Goal: Task Accomplishment & Management: Complete application form

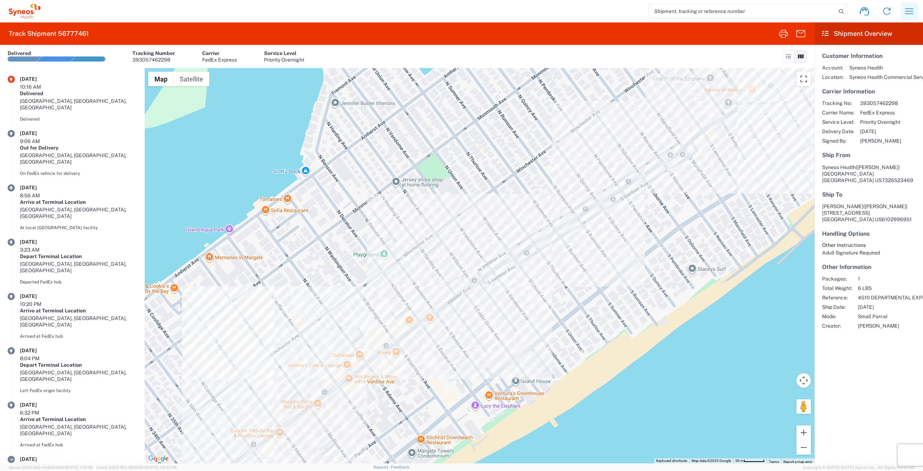
click at [910, 8] on icon "button" at bounding box center [910, 10] width 8 height 5
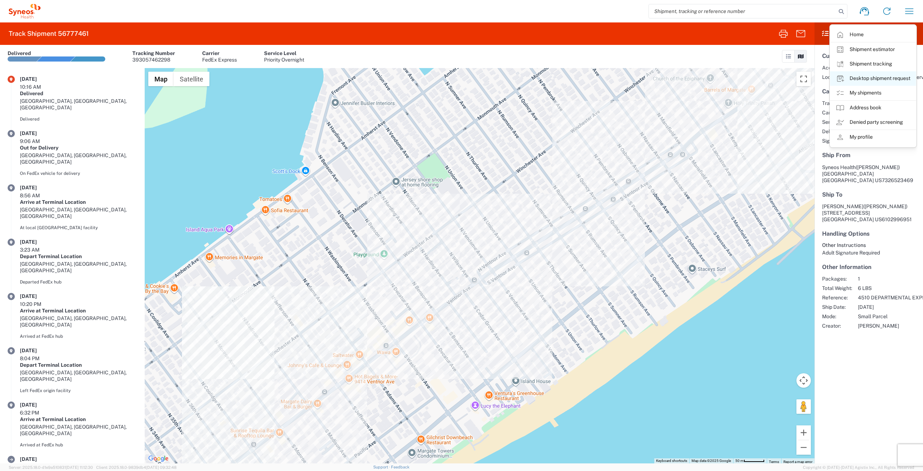
click at [855, 77] on link "Desktop shipment request" at bounding box center [873, 78] width 86 height 14
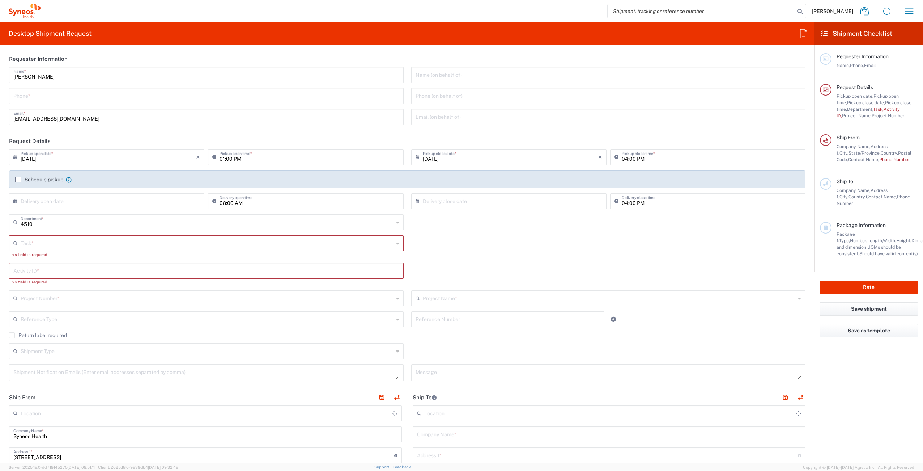
type input "Syneos Health Commercial Servi- [GEOGRAPHIC_DATA] [GEOGRAPHIC_DATA]"
click at [35, 245] on input "text" at bounding box center [207, 242] width 373 height 13
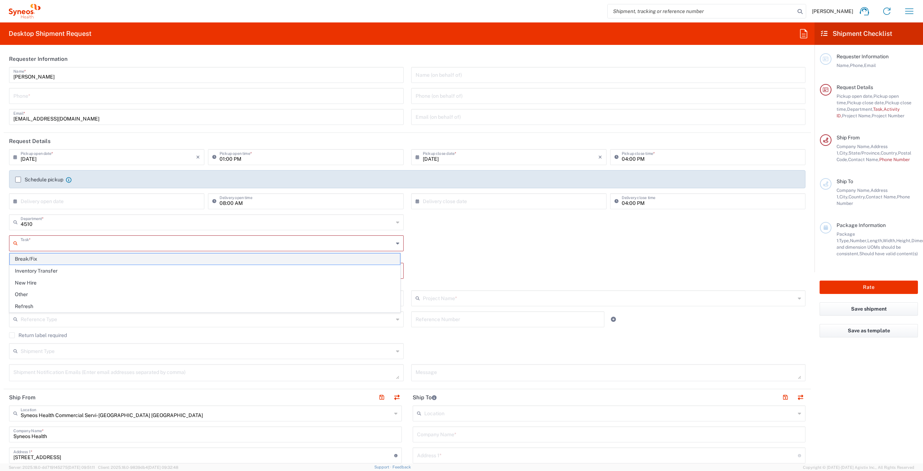
click at [43, 261] on span "Break/Fix" at bounding box center [205, 258] width 390 height 11
type input "Break/Fix"
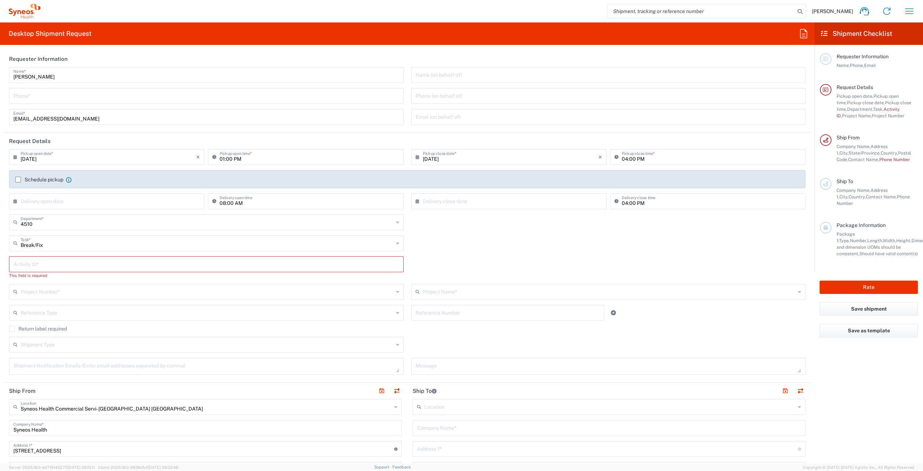
click at [44, 267] on input "text" at bounding box center [206, 263] width 386 height 13
click at [40, 263] on input "text" at bounding box center [206, 263] width 386 height 13
paste input "INC2647054"
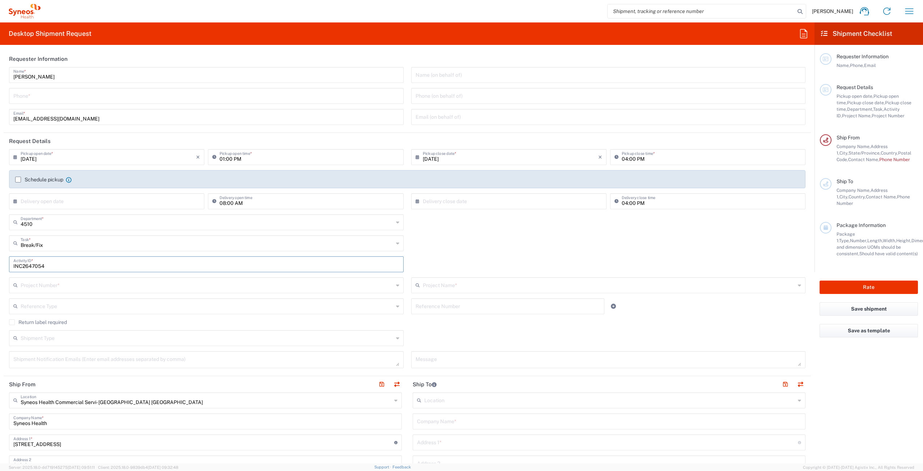
type input "INC2647054"
click at [65, 285] on input "text" at bounding box center [207, 284] width 373 height 13
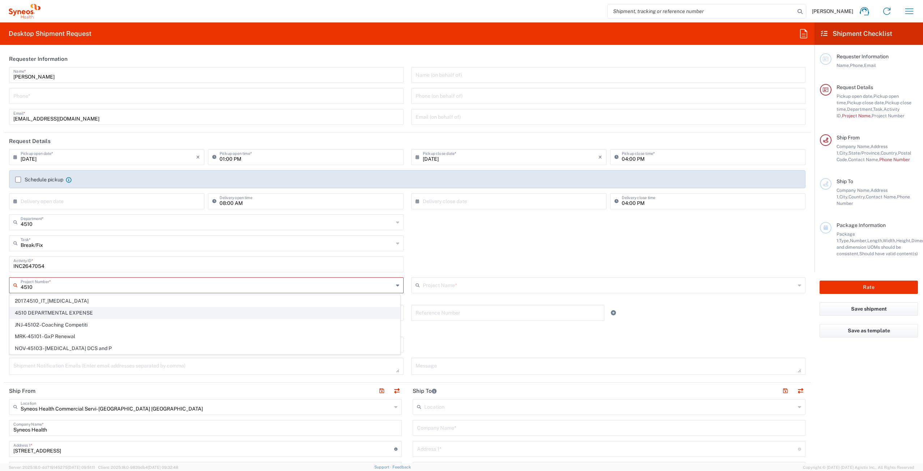
click at [96, 315] on span "4510 DEPARTMENTAL EXPENSE" at bounding box center [205, 312] width 390 height 11
type input "4510 DEPARTMENTAL EXPENSE"
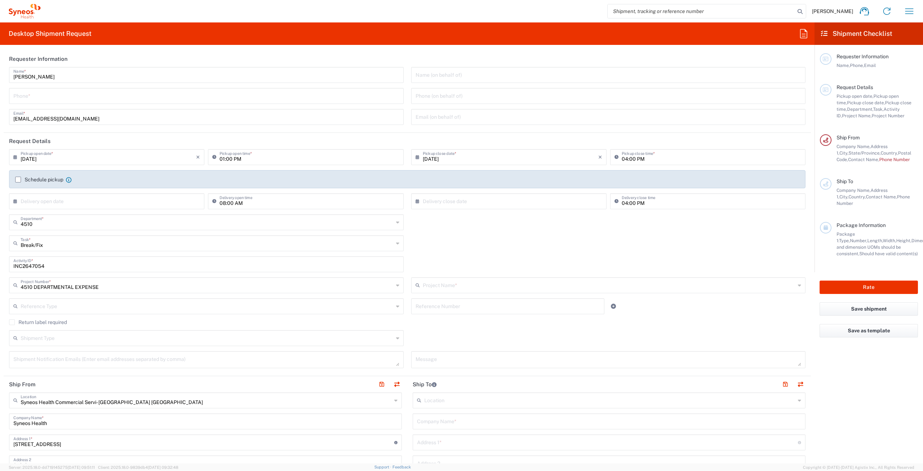
type input "4510 DEPARTMENTAL EXPENSE"
click at [14, 326] on div "Return label required" at bounding box center [407, 324] width 797 height 11
click at [15, 323] on label "Return label required" at bounding box center [38, 322] width 58 height 6
click at [12, 322] on input "Return label required" at bounding box center [12, 322] width 0 height 0
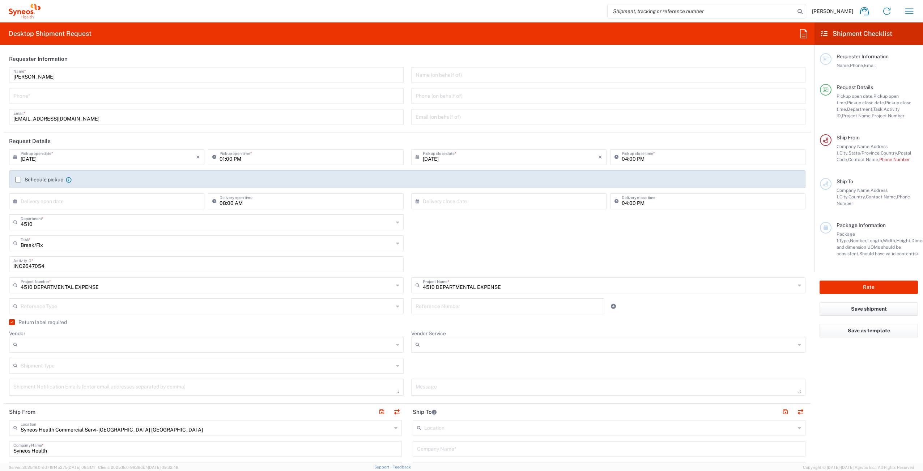
click at [44, 346] on input "Vendor" at bounding box center [207, 345] width 373 height 12
click at [46, 380] on span "UPS" at bounding box center [205, 383] width 390 height 11
type input "UPS"
click at [453, 347] on input "Vendor Service" at bounding box center [609, 345] width 373 height 12
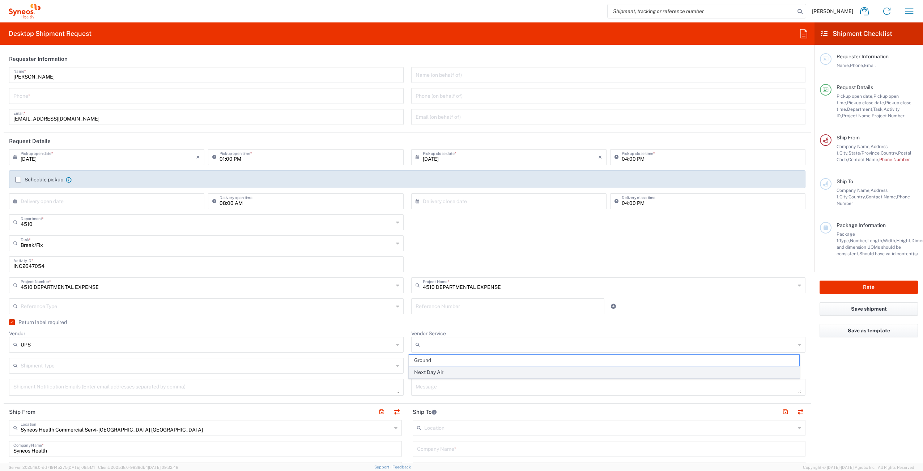
click at [448, 367] on span "Next Day Air" at bounding box center [604, 372] width 390 height 11
type input "Next Day Air"
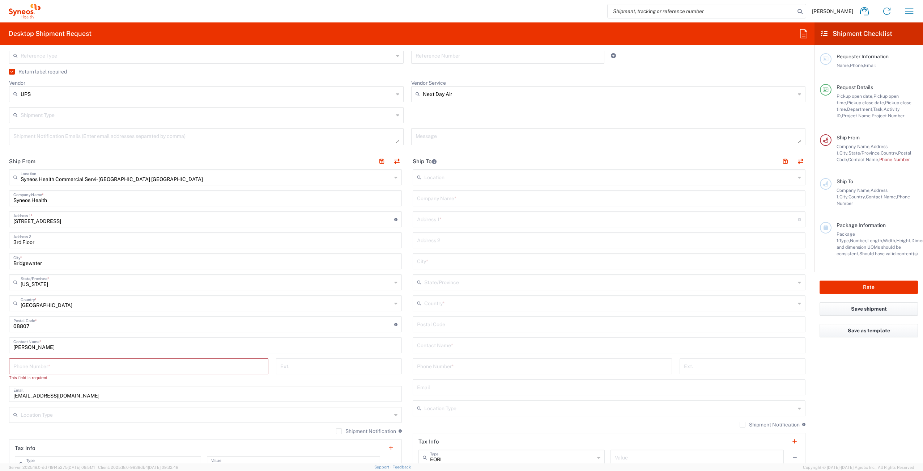
scroll to position [263, 0]
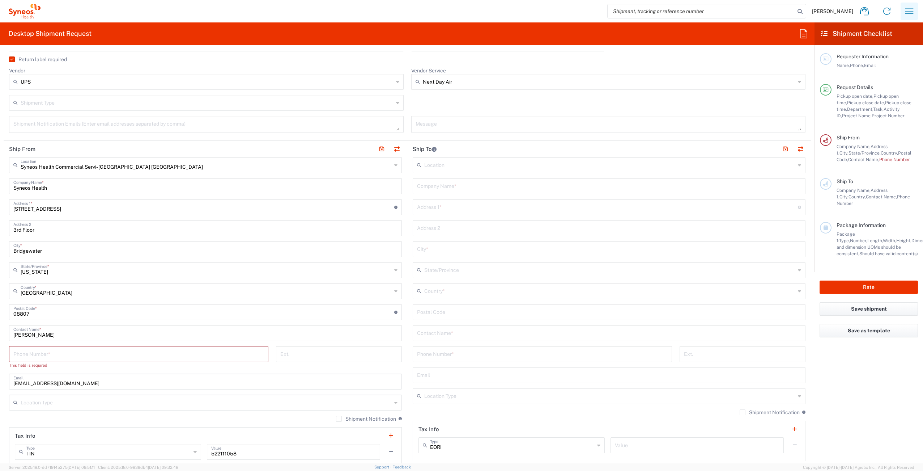
click at [912, 11] on icon "button" at bounding box center [910, 10] width 8 height 5
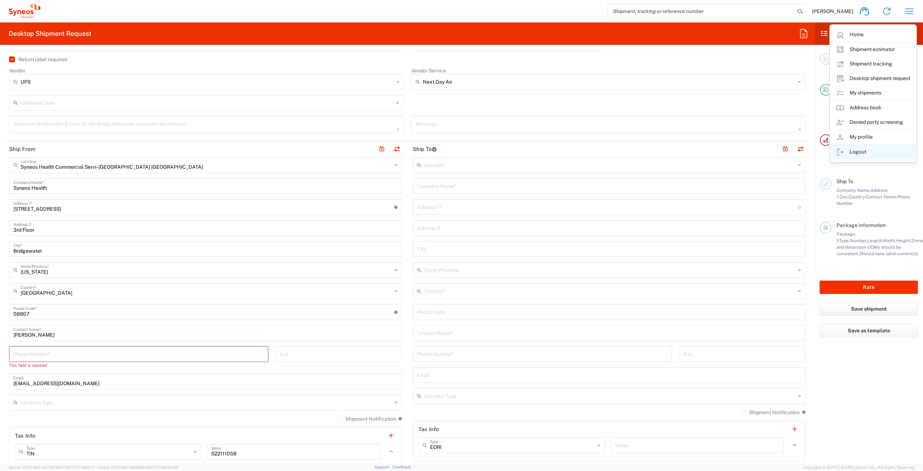
click at [859, 152] on link "Logout" at bounding box center [873, 152] width 86 height 14
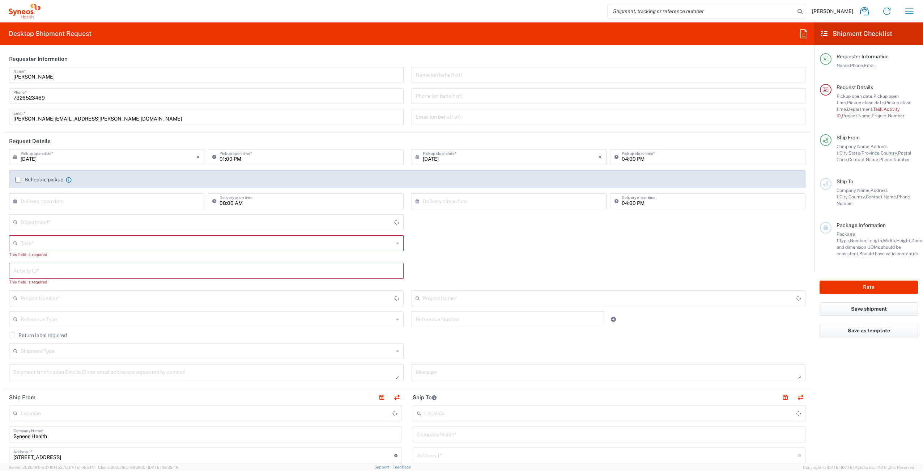
type input "[US_STATE]"
type input "[GEOGRAPHIC_DATA]"
type input "4510"
click at [67, 241] on input "text" at bounding box center [207, 242] width 373 height 13
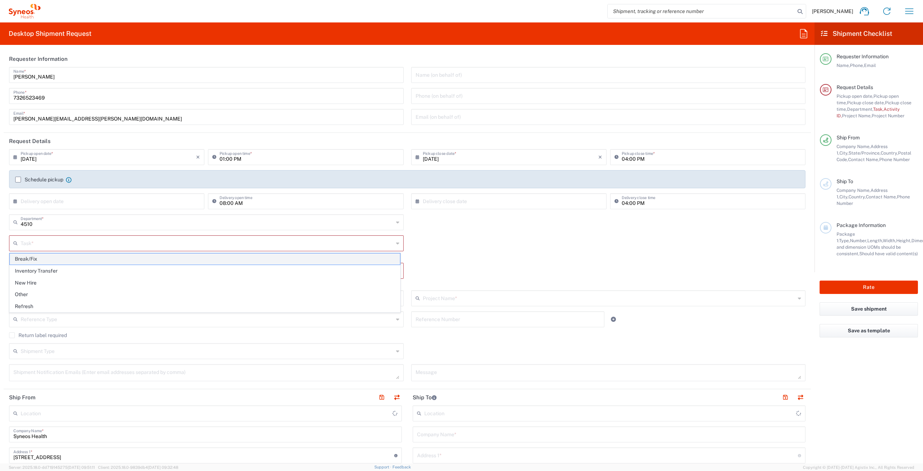
click at [60, 262] on span "Break/Fix" at bounding box center [205, 258] width 390 height 11
type input "Break/Fix"
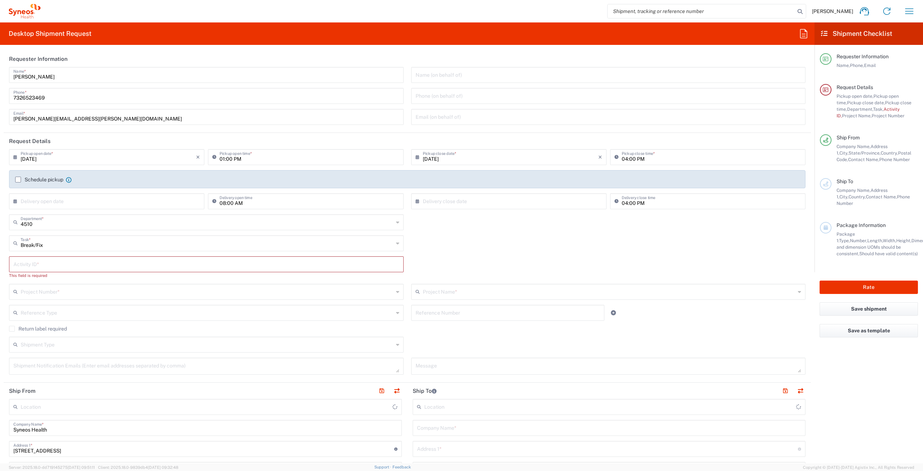
type input "Syneos Health Commercial Servi- [GEOGRAPHIC_DATA] [GEOGRAPHIC_DATA]"
click at [446, 428] on input "text" at bounding box center [609, 427] width 384 height 13
paste input "[PERSON_NAME]"
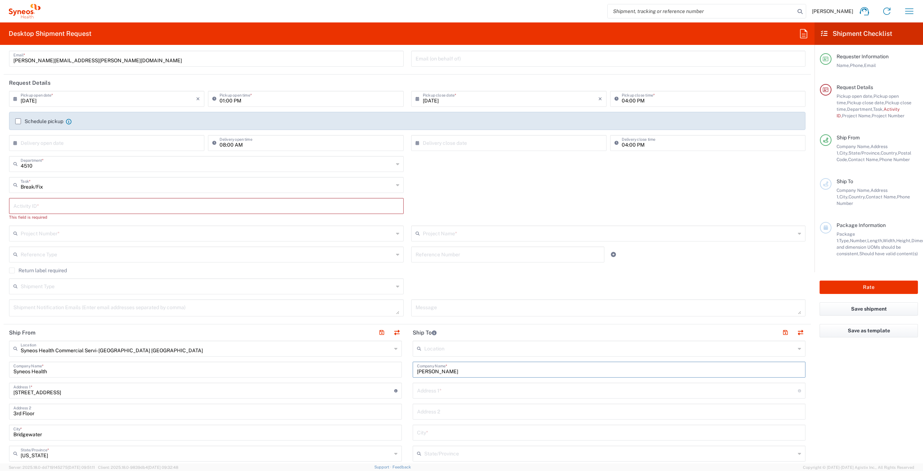
scroll to position [211, 0]
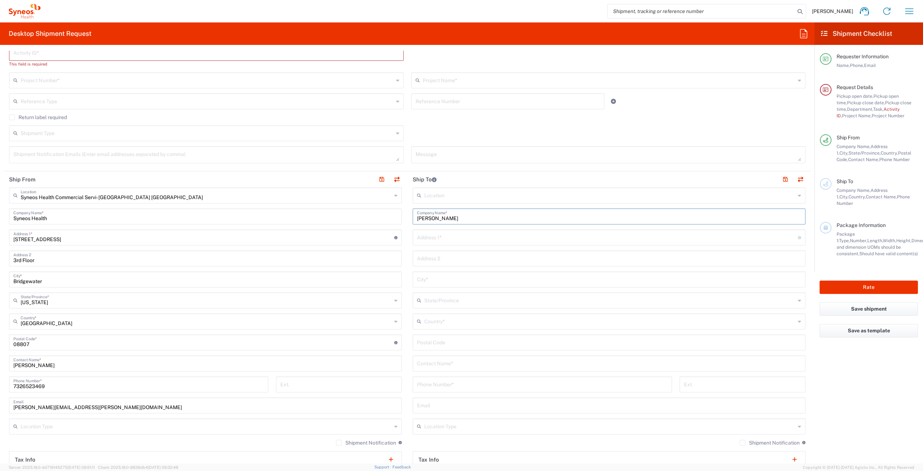
type input "[PERSON_NAME]"
click at [444, 365] on input "text" at bounding box center [609, 362] width 384 height 13
paste input "[PERSON_NAME]"
type input "[PERSON_NAME]"
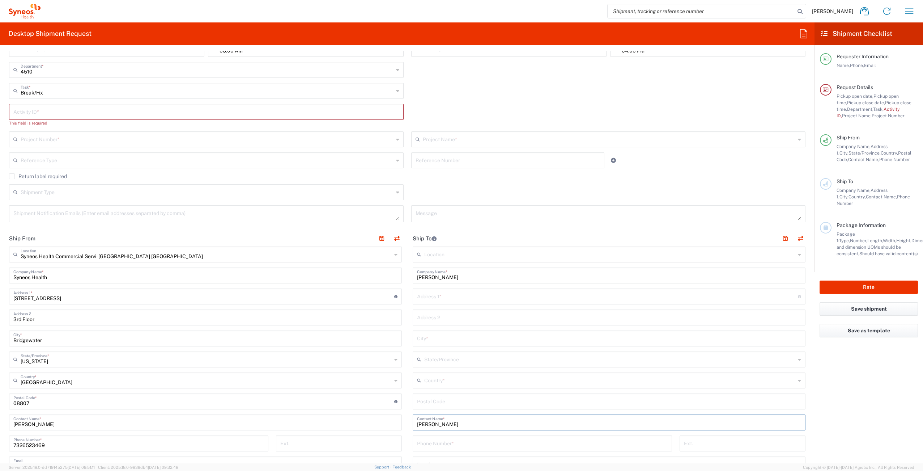
scroll to position [71, 0]
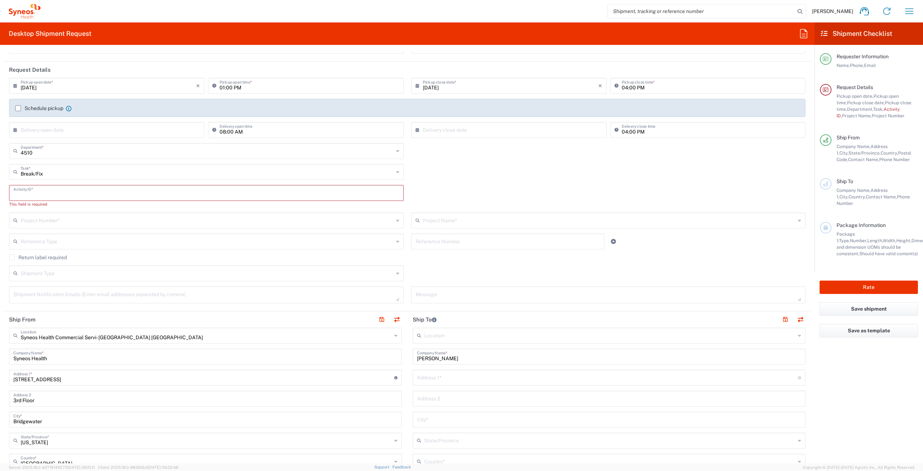
click at [55, 192] on input "text" at bounding box center [206, 192] width 386 height 13
click at [68, 194] on input "text" at bounding box center [206, 192] width 386 height 13
paste input "INC2647054"
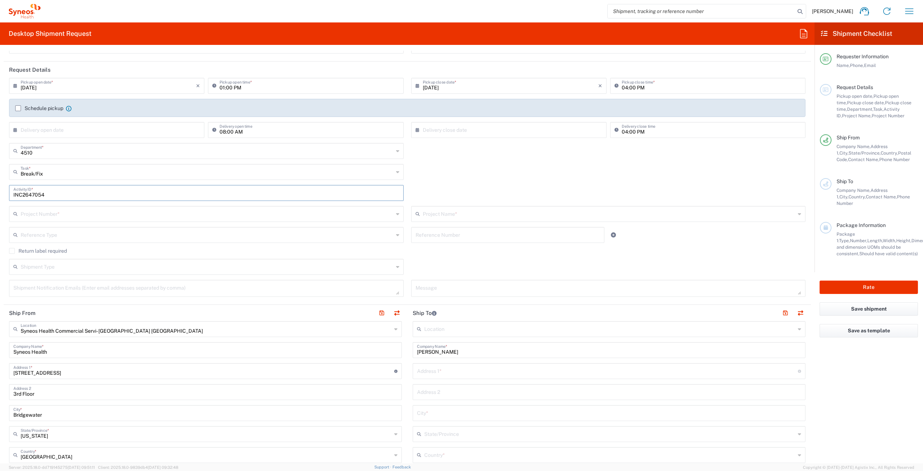
type input "INC2647054"
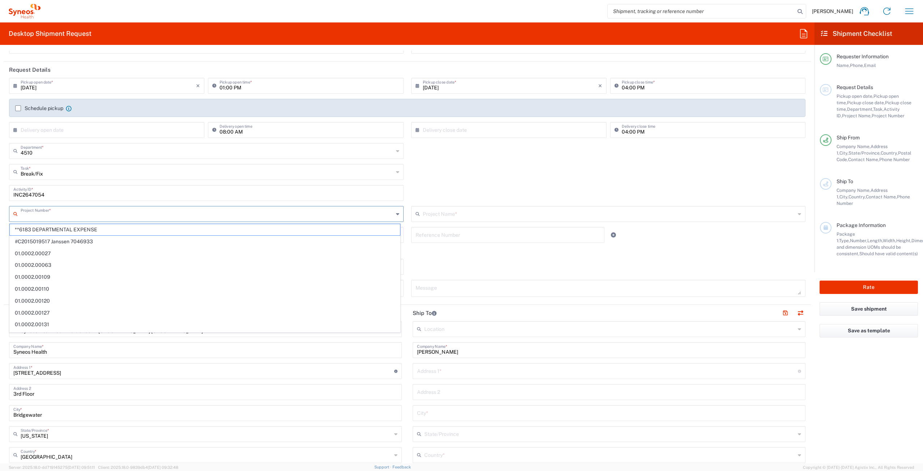
click at [88, 216] on input "text" at bounding box center [207, 213] width 373 height 13
type input "5"
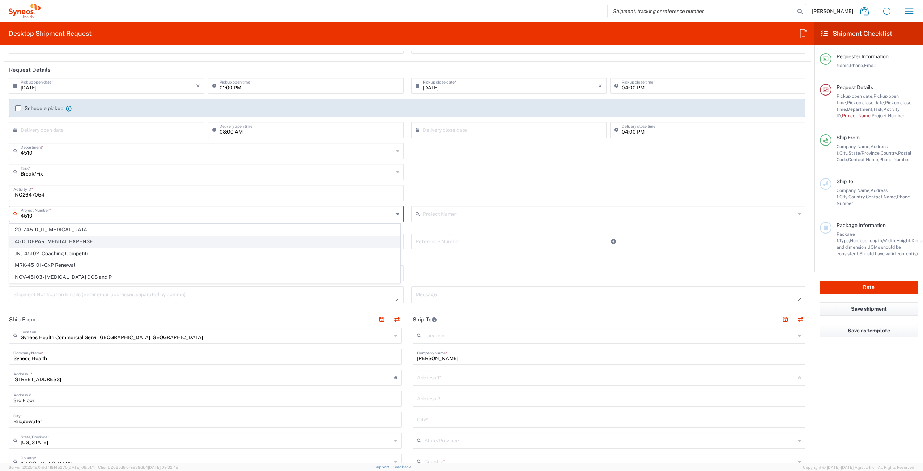
click at [88, 239] on span "4510 DEPARTMENTAL EXPENSE" at bounding box center [205, 241] width 390 height 11
type input "4510 DEPARTMENTAL EXPENSE"
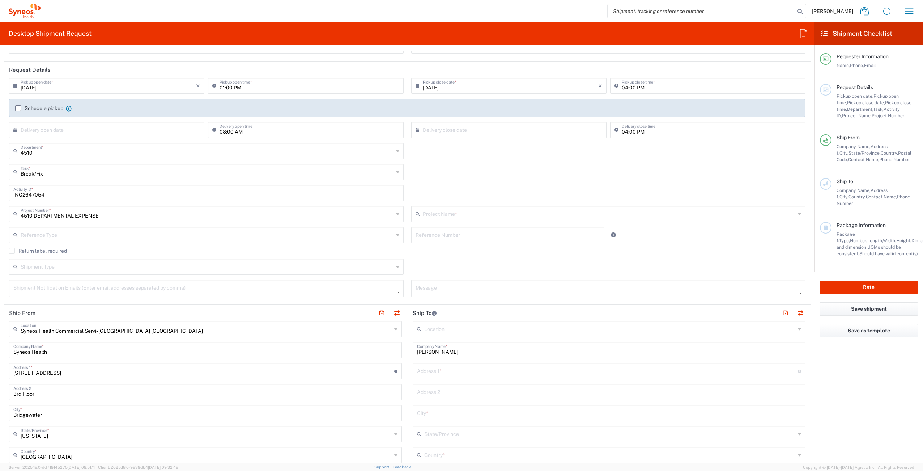
type input "4510 DEPARTMENTAL EXPENSE"
click at [14, 251] on label "Return label required" at bounding box center [38, 251] width 58 height 6
click at [12, 251] on input "Return label required" at bounding box center [12, 251] width 0 height 0
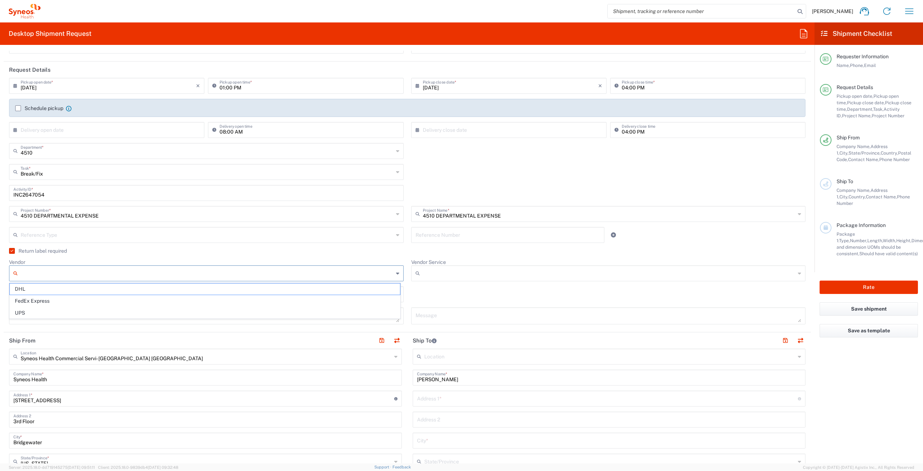
click at [85, 276] on input "Vendor" at bounding box center [207, 273] width 373 height 12
click at [71, 314] on span "UPS" at bounding box center [205, 312] width 390 height 11
type input "UPS"
drag, startPoint x: 414, startPoint y: 279, endPoint x: 422, endPoint y: 276, distance: 7.6
click at [416, 279] on icon at bounding box center [419, 273] width 7 height 12
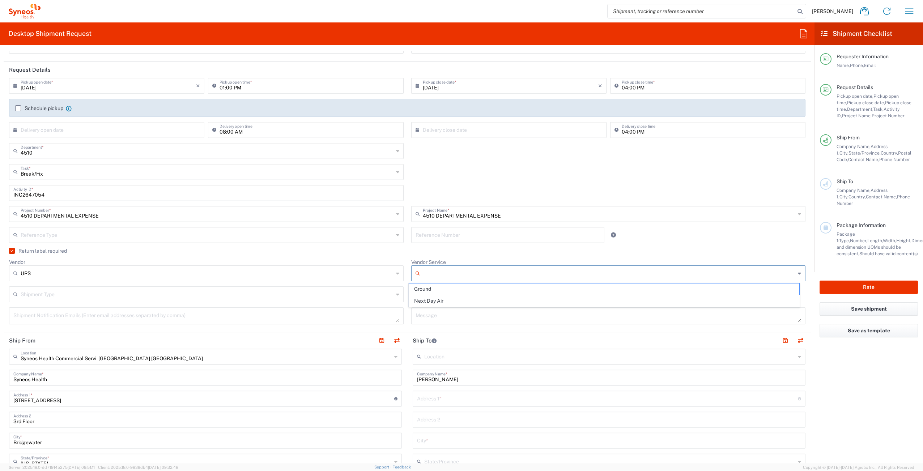
click at [427, 275] on input "Vendor Service" at bounding box center [609, 273] width 373 height 12
click at [429, 300] on span "Next Day Air" at bounding box center [604, 300] width 390 height 11
type input "Next Day Air"
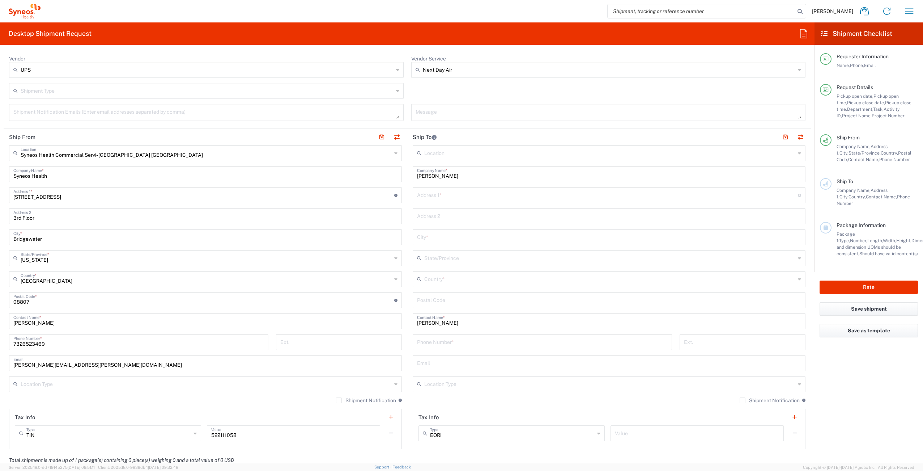
scroll to position [341, 0]
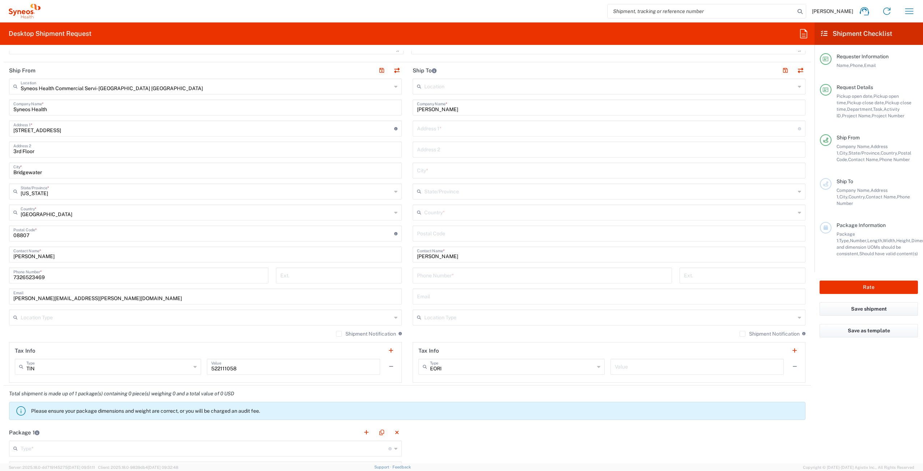
click at [444, 129] on input "text" at bounding box center [607, 128] width 381 height 13
paste input "2015 21st St."
type input "2015 21st St."
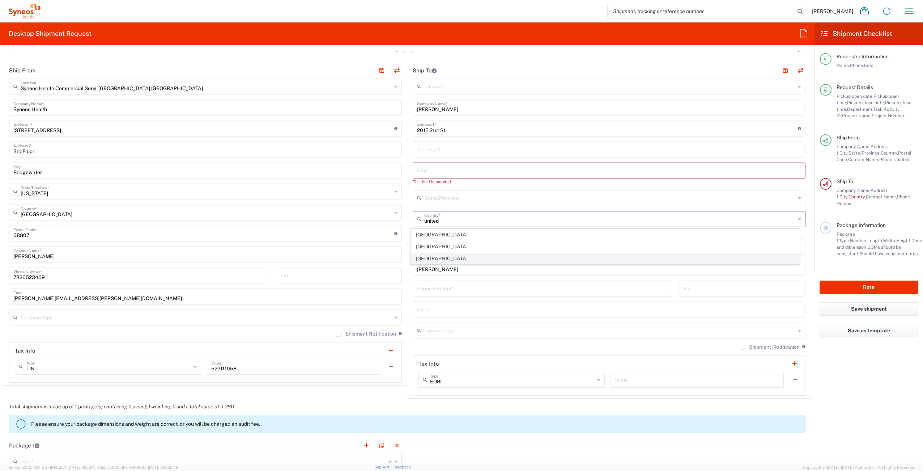
click at [474, 256] on span "[GEOGRAPHIC_DATA]" at bounding box center [605, 258] width 389 height 11
type input "[GEOGRAPHIC_DATA]"
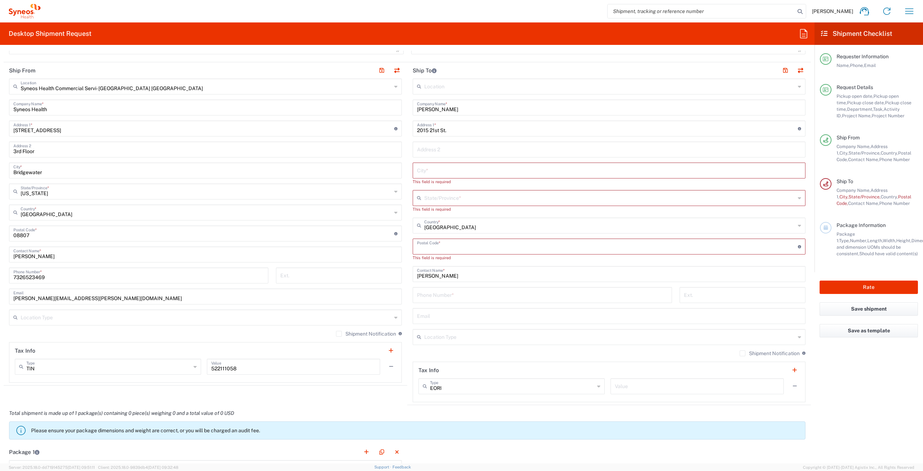
click at [456, 250] on input "undefined" at bounding box center [607, 246] width 381 height 13
paste input "80302"
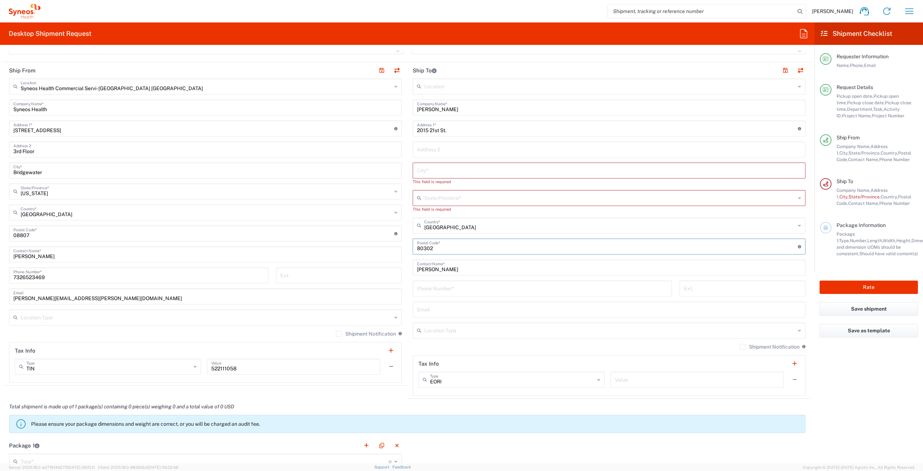
type input "80302"
click at [439, 174] on input "text" at bounding box center [609, 170] width 384 height 13
paste input "[GEOGRAPHIC_DATA]"
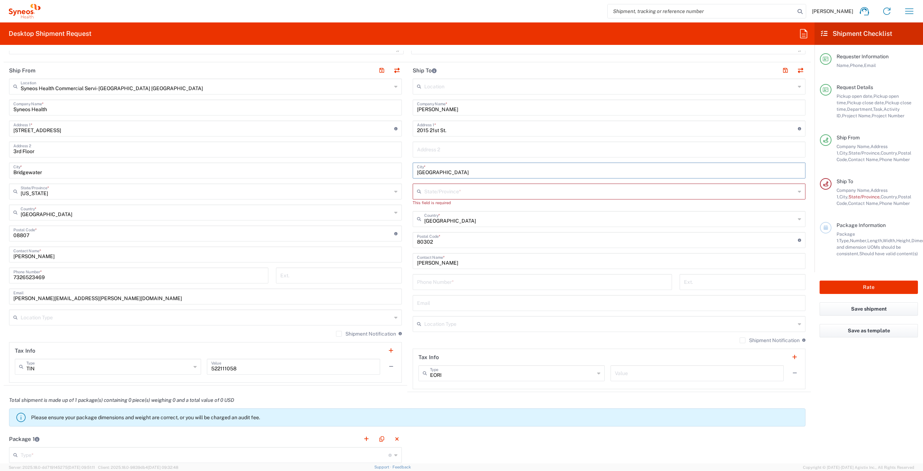
type input "[GEOGRAPHIC_DATA]"
click at [439, 194] on input "text" at bounding box center [609, 191] width 371 height 13
click at [436, 145] on input "text" at bounding box center [609, 149] width 384 height 13
paste input "Unit D"
type input "Unit D"
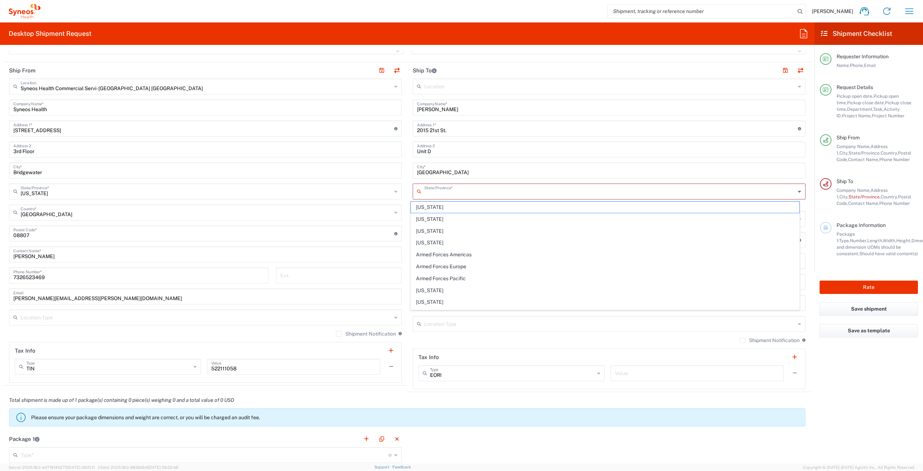
paste input "[GEOGRAPHIC_DATA]"
type input "[GEOGRAPHIC_DATA]"
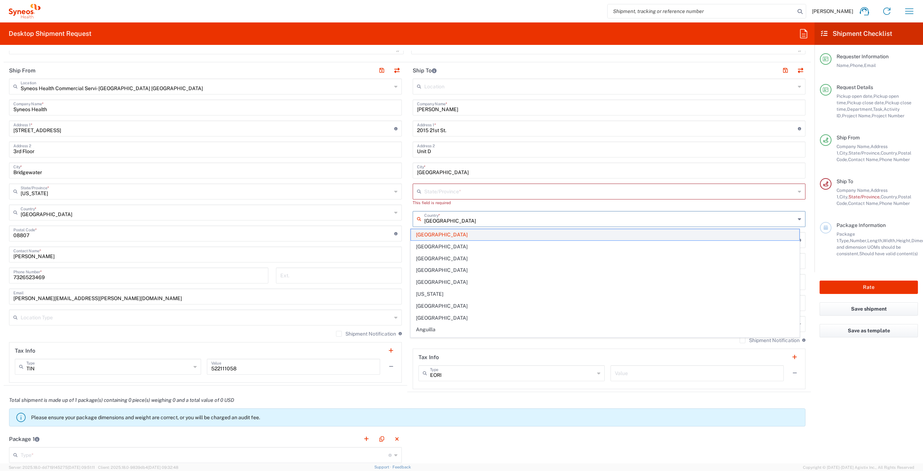
click at [444, 236] on span "[GEOGRAPHIC_DATA]" at bounding box center [605, 234] width 389 height 11
click at [464, 212] on input "text" at bounding box center [609, 212] width 371 height 13
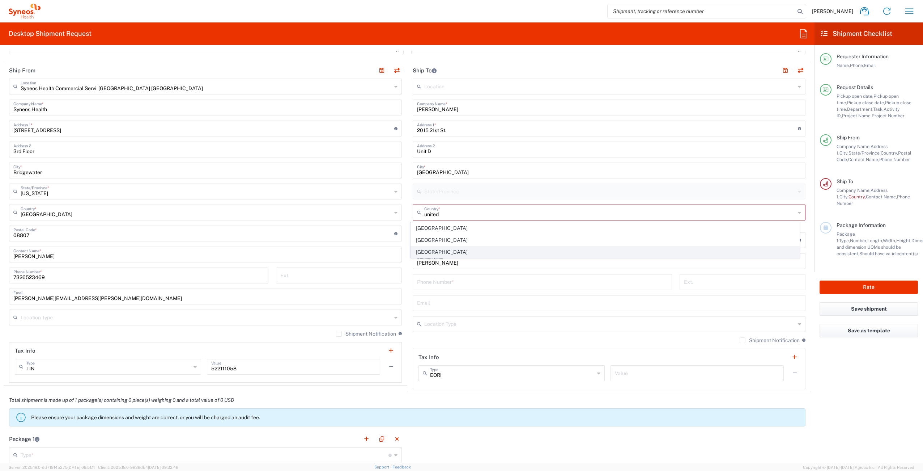
click at [457, 253] on span "[GEOGRAPHIC_DATA]" at bounding box center [605, 251] width 389 height 11
type input "[GEOGRAPHIC_DATA]"
click at [452, 189] on input "text" at bounding box center [609, 191] width 371 height 13
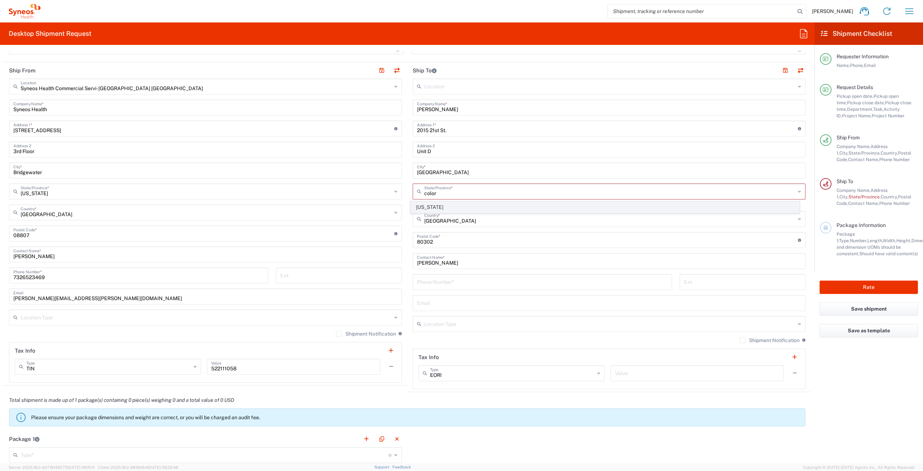
click at [454, 206] on span "[US_STATE]" at bounding box center [605, 207] width 389 height 11
type input "[US_STATE]"
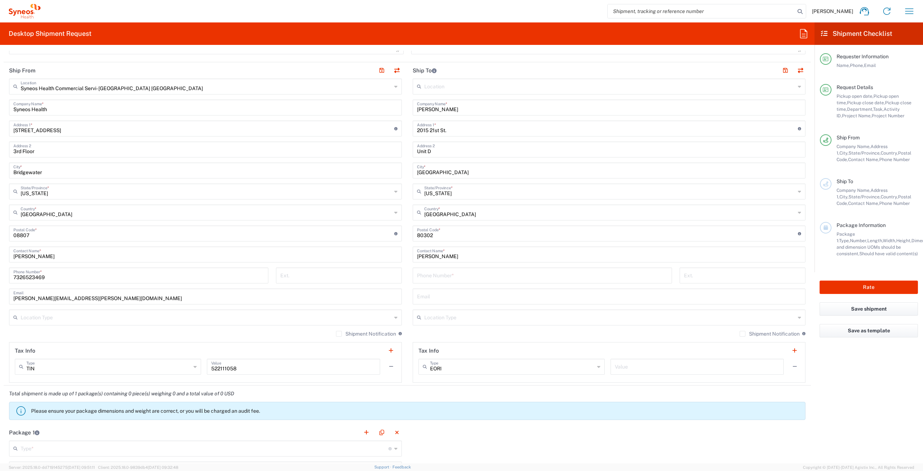
click at [436, 276] on input "tel" at bounding box center [542, 274] width 251 height 13
paste input "[PHONE_NUMBER]"
type input "[PHONE_NUMBER]"
click at [443, 299] on input "text" at bounding box center [609, 295] width 384 height 13
paste input "[PERSON_NAME][EMAIL_ADDRESS][DOMAIN_NAME]"
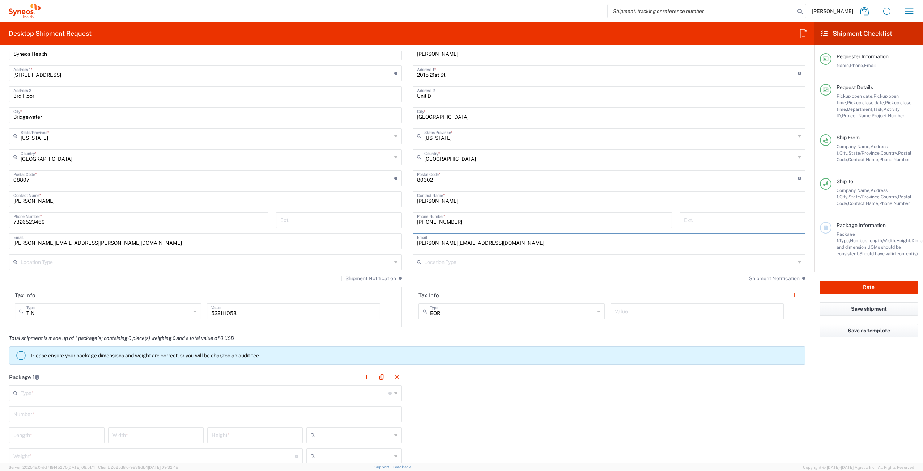
scroll to position [397, 0]
type input "[PERSON_NAME][EMAIL_ADDRESS][DOMAIN_NAME]"
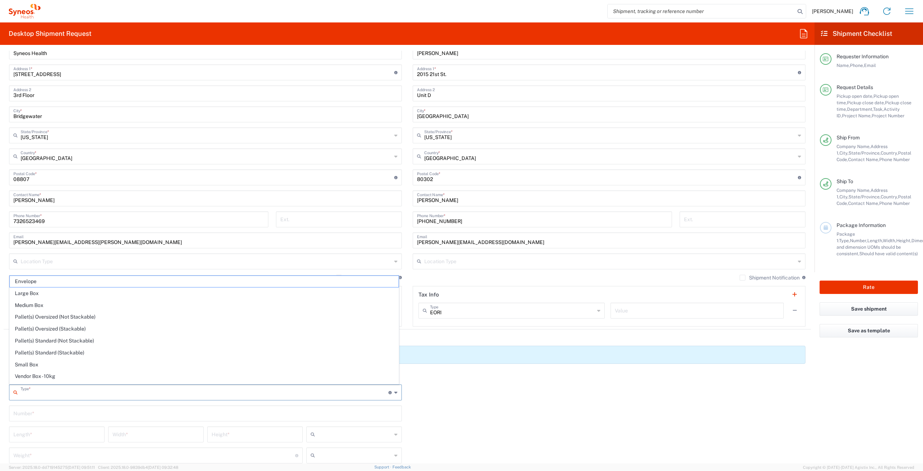
click at [40, 394] on input "text" at bounding box center [205, 391] width 368 height 13
click at [87, 374] on span "Your Packaging" at bounding box center [204, 377] width 389 height 11
type input "Your Packaging"
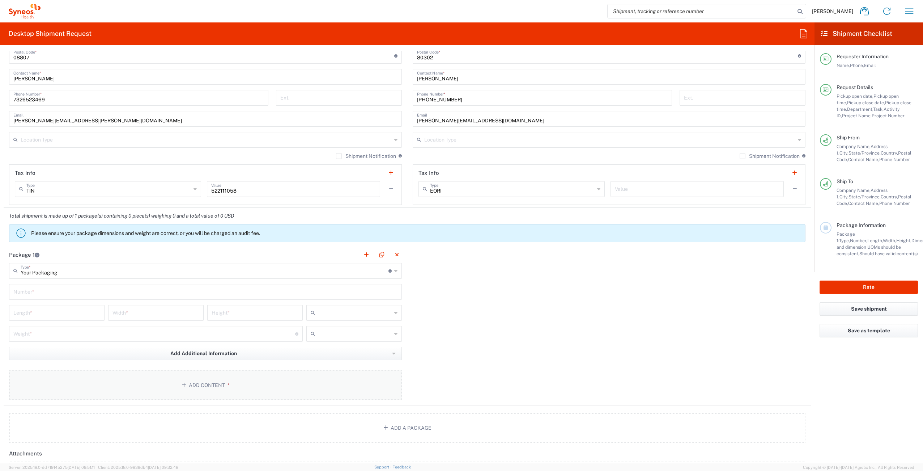
scroll to position [521, 0]
click at [72, 288] on input "text" at bounding box center [205, 289] width 384 height 13
type input "1"
click at [67, 311] on input "number" at bounding box center [56, 310] width 87 height 13
type input "16"
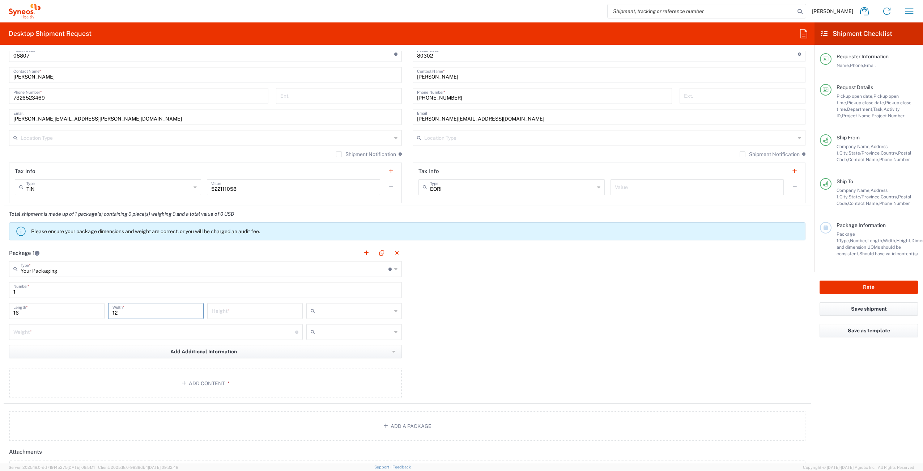
type input "12"
type input "3"
click at [324, 352] on span "in" at bounding box center [351, 350] width 93 height 11
type input "in"
click at [132, 331] on input "number" at bounding box center [154, 331] width 282 height 13
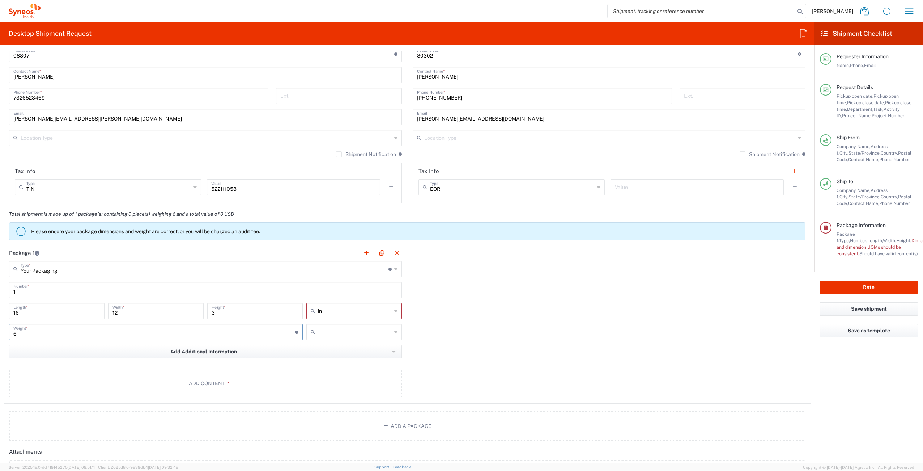
type input "6"
click at [331, 333] on input "text" at bounding box center [355, 332] width 74 height 12
click at [325, 359] on span "lbs" at bounding box center [351, 359] width 93 height 11
type input "lbs"
click at [240, 392] on button "Add Content *" at bounding box center [205, 383] width 393 height 30
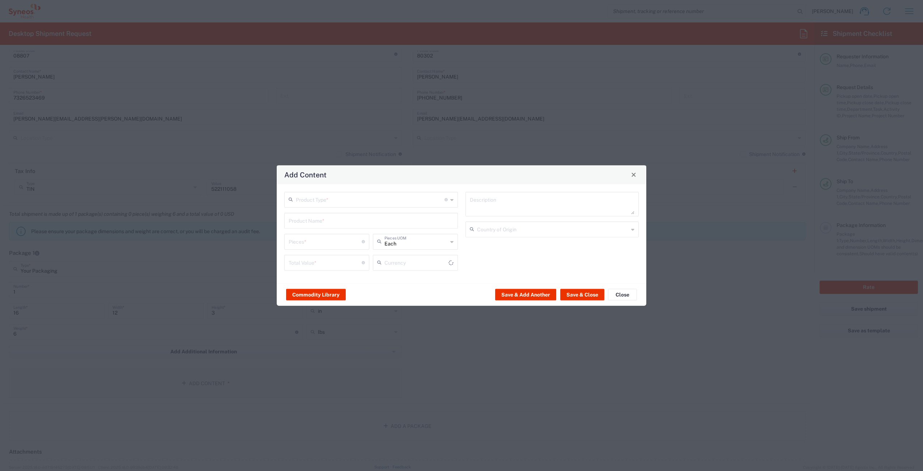
type input "US Dollar"
click at [358, 220] on input "text" at bounding box center [371, 219] width 165 height 13
drag, startPoint x: 322, startPoint y: 222, endPoint x: 259, endPoint y: 216, distance: 63.6
click at [259, 216] on div "Add Content Product Type * Document: Paper document generated internally by Syn…" at bounding box center [461, 235] width 923 height 471
type input "S"
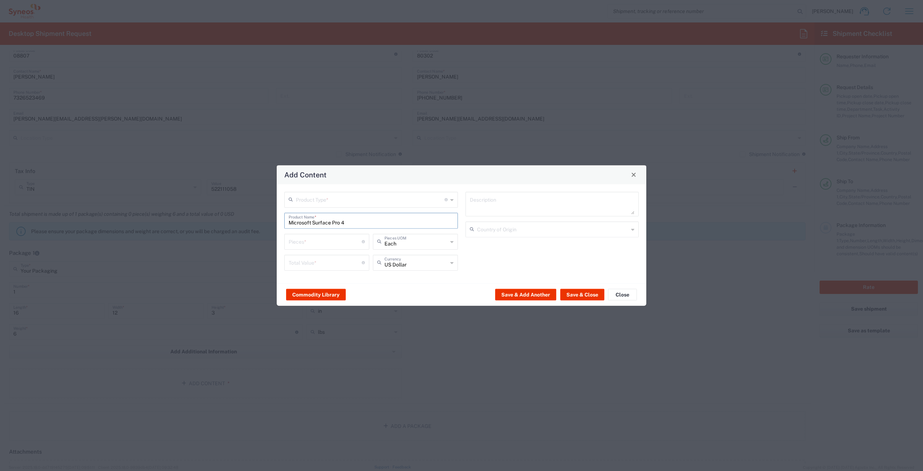
type input "Microsoft Surface Pro 4"
click at [342, 200] on input "text" at bounding box center [370, 198] width 149 height 13
click at [334, 225] on span "General Commodity" at bounding box center [371, 226] width 172 height 11
type input "General Commodity"
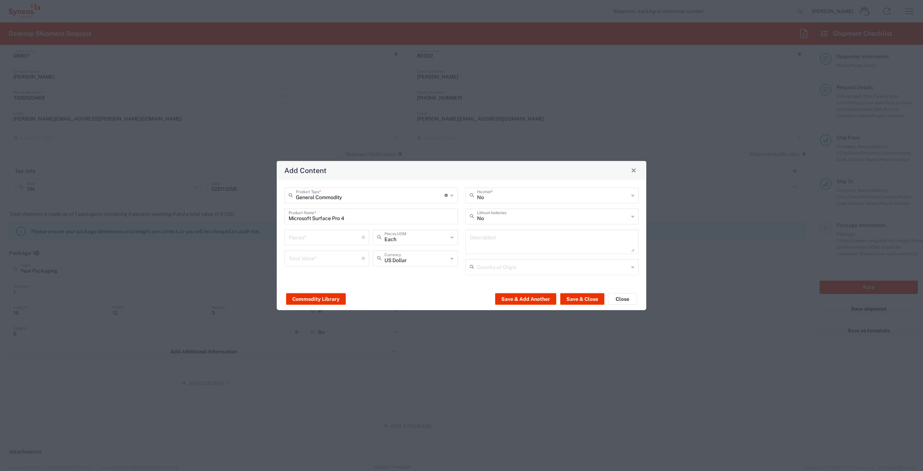
click at [371, 217] on input "Microsoft Surface Pro 4" at bounding box center [371, 215] width 165 height 13
drag, startPoint x: 368, startPoint y: 217, endPoint x: 264, endPoint y: 219, distance: 104.2
click at [264, 219] on div "Add Content General Commodity Product Type * Document: Paper document generated…" at bounding box center [461, 235] width 923 height 471
click at [318, 235] on input "number" at bounding box center [325, 236] width 73 height 13
click at [504, 219] on input "text" at bounding box center [553, 215] width 152 height 13
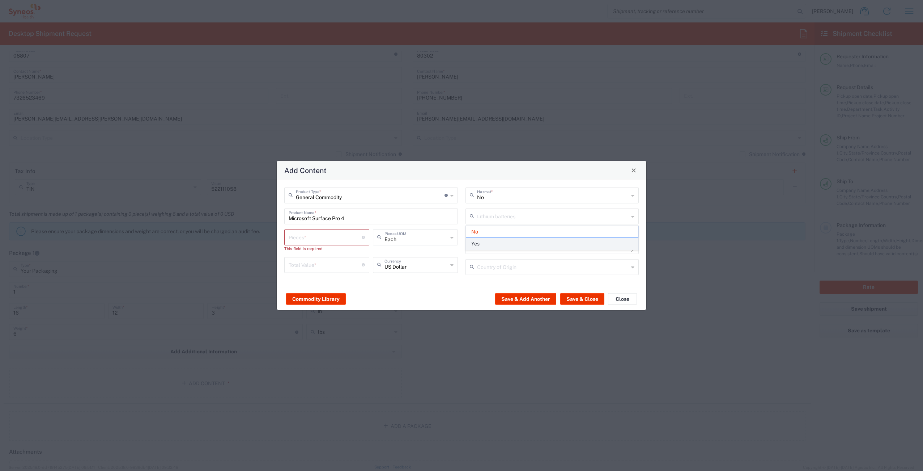
click at [498, 239] on span "Yes" at bounding box center [552, 243] width 172 height 11
type input "Yes"
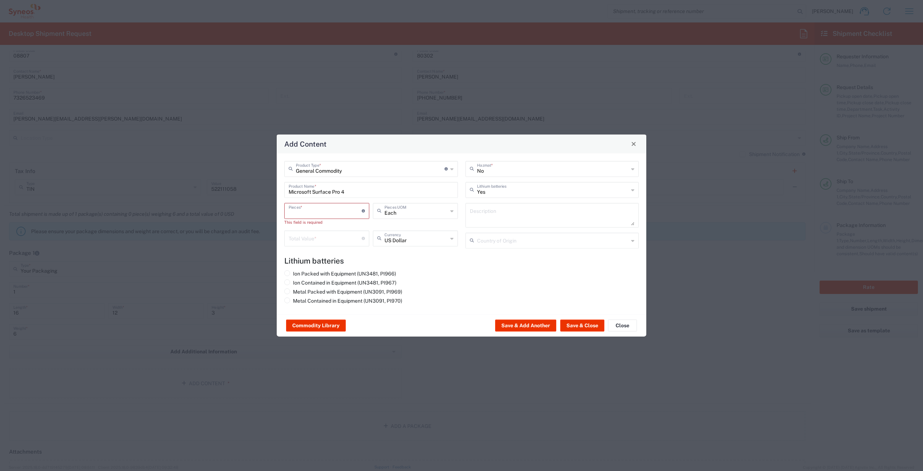
click at [314, 213] on input "number" at bounding box center [325, 210] width 73 height 13
type input "1"
click at [317, 234] on input "number" at bounding box center [325, 231] width 73 height 13
type input "1000"
click at [291, 283] on label "Ion Contained in Equipment (UN3481, PI967)" at bounding box center [340, 282] width 112 height 7
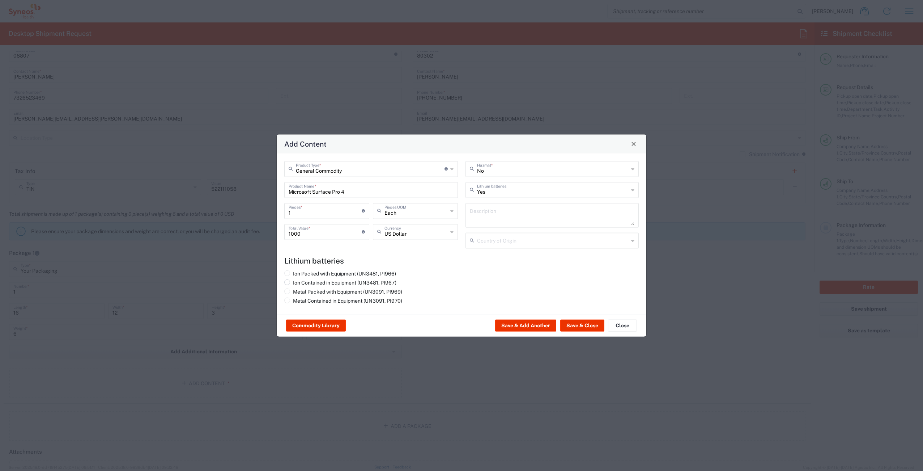
click at [293, 283] on input "Ion Contained in Equipment (UN3481, PI967)" at bounding box center [295, 281] width 5 height 5
radio input "true"
click at [535, 326] on button "Save & Add Another" at bounding box center [525, 326] width 61 height 12
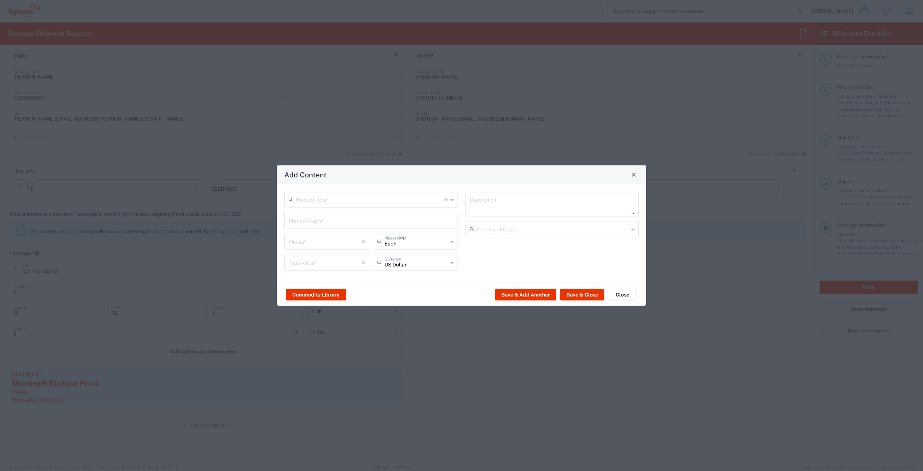
click at [368, 221] on input "text" at bounding box center [371, 219] width 165 height 13
type input "s"
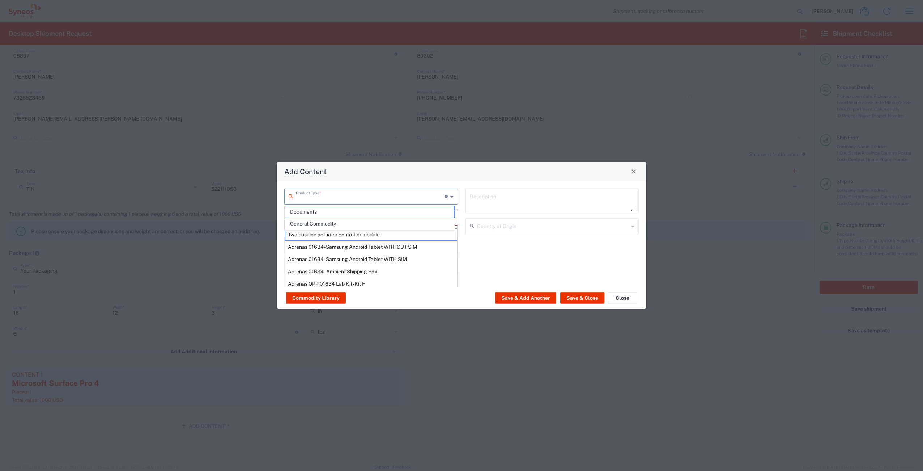
click at [360, 197] on input "text" at bounding box center [370, 195] width 149 height 13
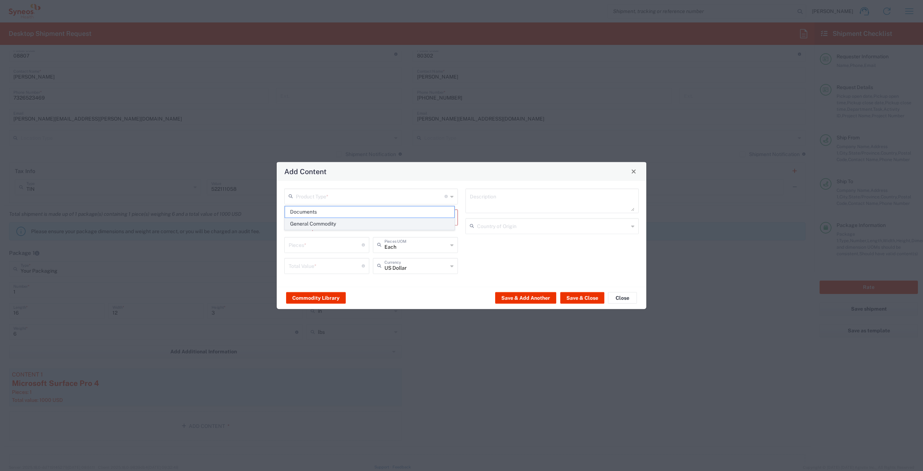
click at [346, 221] on span "General Commodity" at bounding box center [369, 223] width 169 height 11
type input "General Commodity"
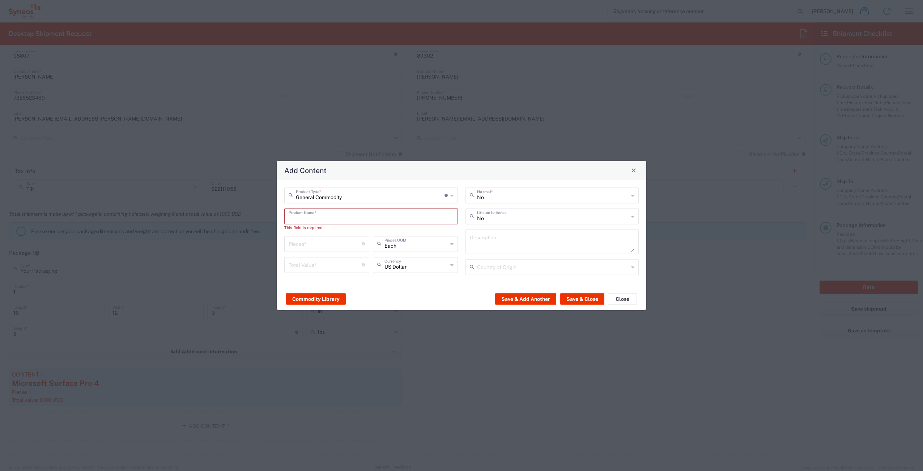
click at [338, 216] on input "text" at bounding box center [371, 215] width 165 height 13
click at [336, 217] on input "micr" at bounding box center [371, 215] width 165 height 13
type input "m"
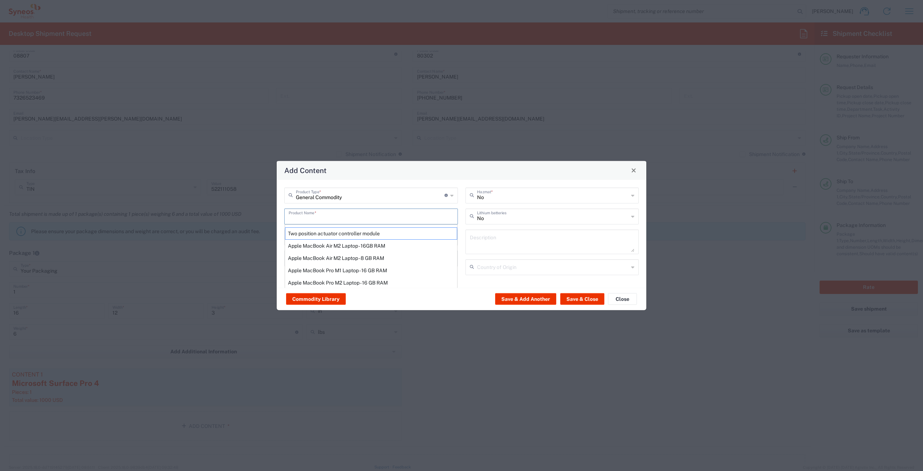
type input "S"
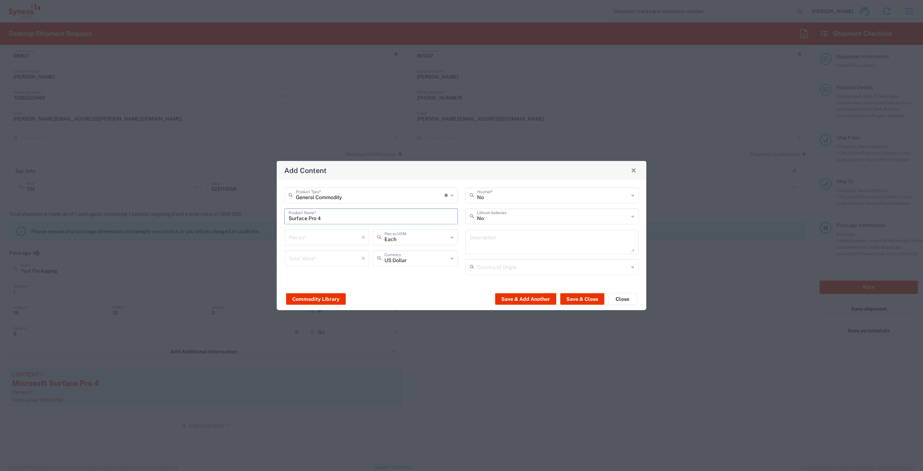
type input "Surface Pro 4"
click at [344, 233] on input "number" at bounding box center [325, 236] width 73 height 13
type input "1"
click at [337, 256] on input "number" at bounding box center [325, 257] width 73 height 13
type input "1000"
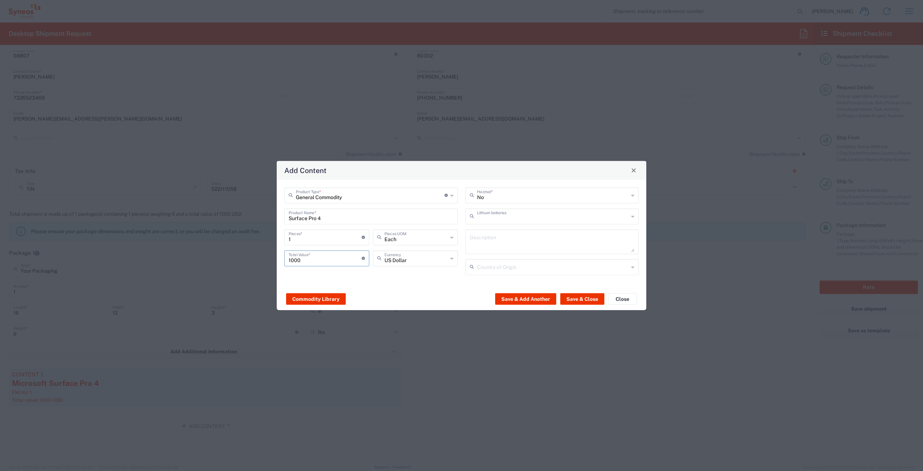
click at [519, 213] on input "text" at bounding box center [553, 215] width 152 height 13
click at [499, 244] on span "Yes" at bounding box center [552, 243] width 172 height 11
type input "Yes"
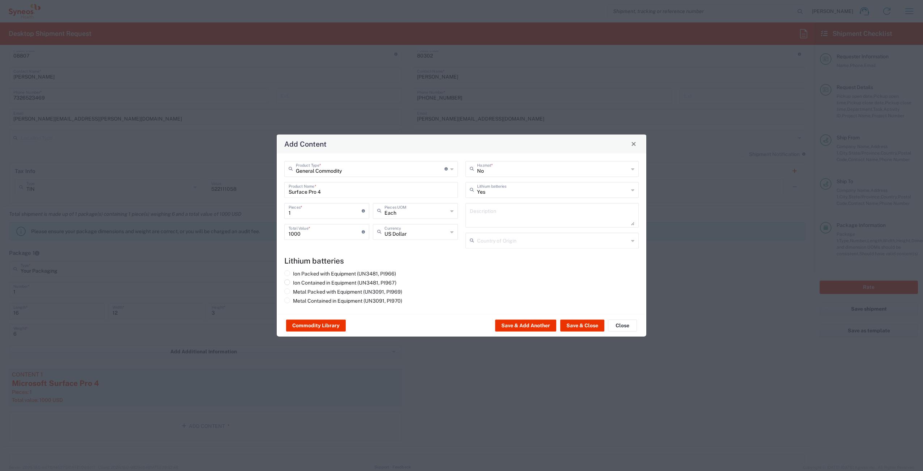
click at [285, 283] on span at bounding box center [287, 282] width 6 height 6
click at [293, 283] on input "Ion Contained in Equipment (UN3481, PI967)" at bounding box center [295, 281] width 5 height 5
radio input "true"
click at [576, 322] on button "Save & Close" at bounding box center [582, 326] width 44 height 12
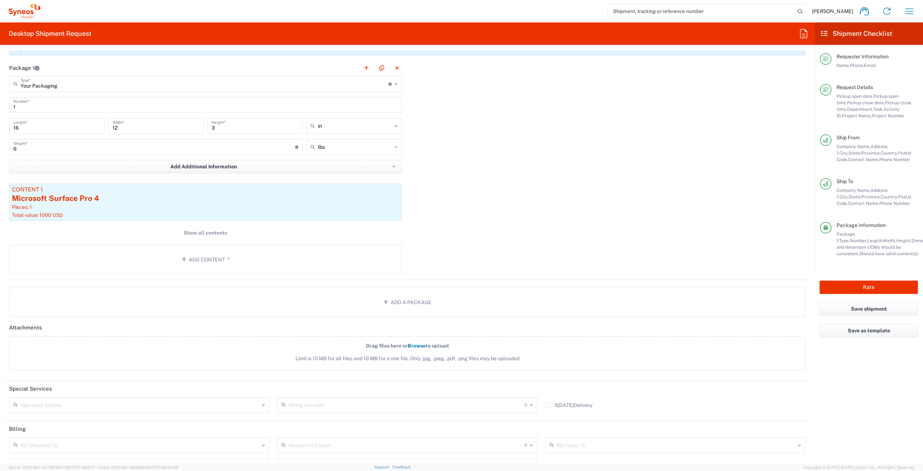
scroll to position [706, 0]
click at [160, 407] on input "text" at bounding box center [140, 403] width 239 height 13
click at [89, 417] on span "Adult Signature Required" at bounding box center [138, 419] width 257 height 11
type input "Adult Signature Required"
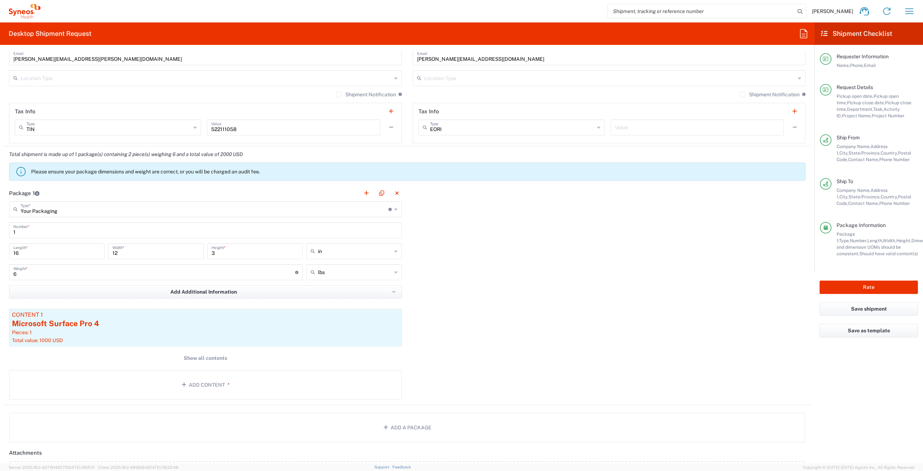
scroll to position [435, 0]
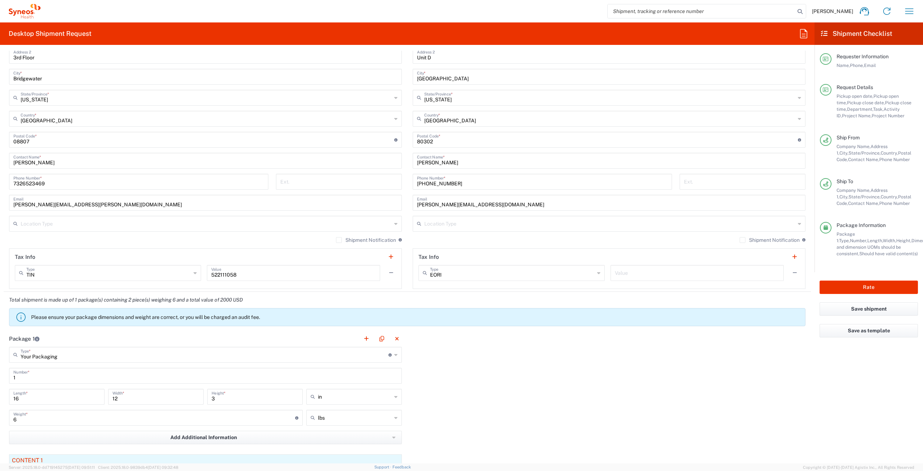
click at [740, 240] on label "Shipment Notification" at bounding box center [770, 240] width 60 height 6
click at [743, 240] on input "Shipment Notification" at bounding box center [743, 240] width 0 height 0
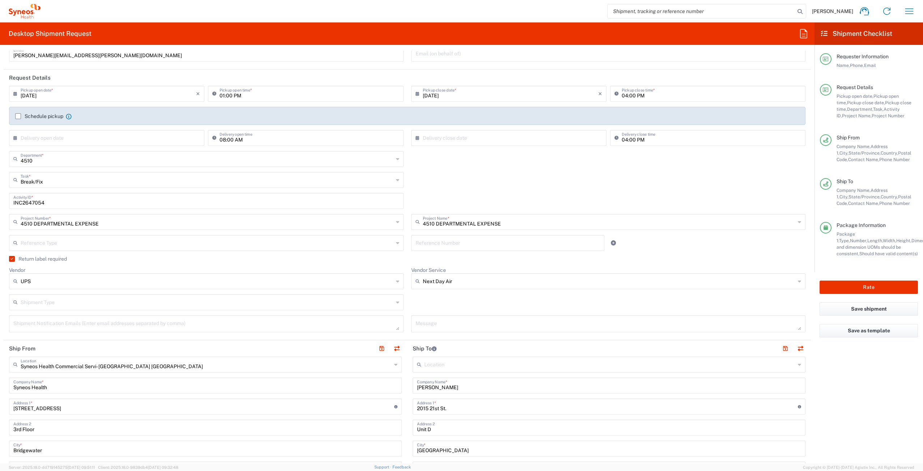
scroll to position [98, 0]
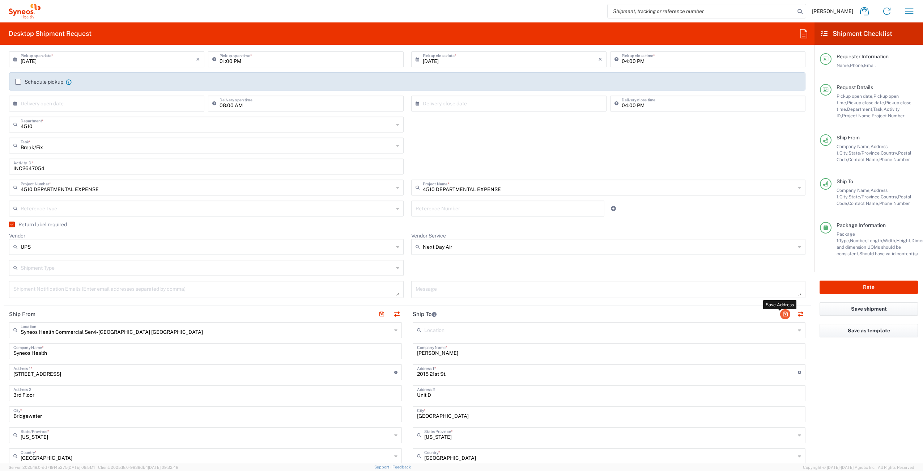
click at [780, 313] on button "button" at bounding box center [785, 314] width 10 height 10
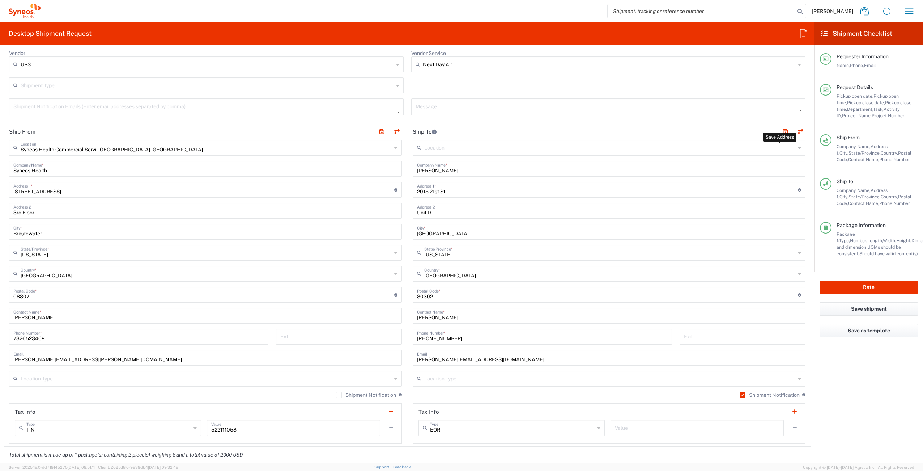
scroll to position [208, 0]
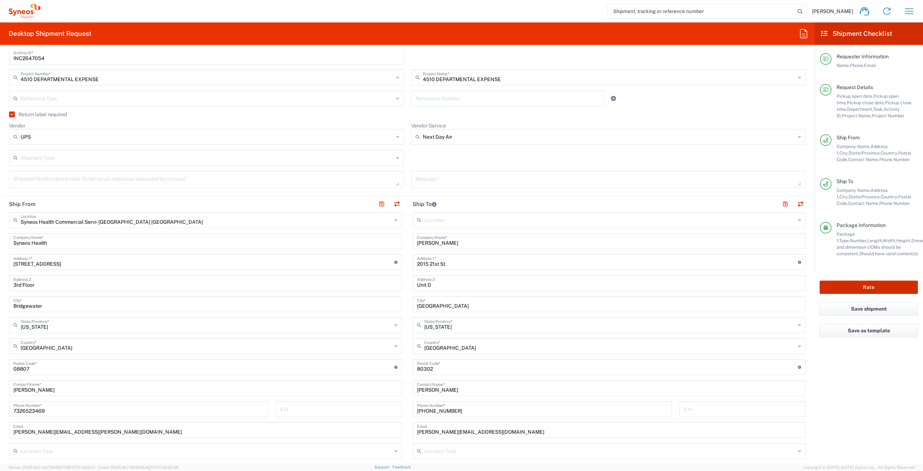
click at [849, 285] on button "Rate" at bounding box center [869, 286] width 98 height 13
type input "4510 DEPARTMENTAL EXPENSE"
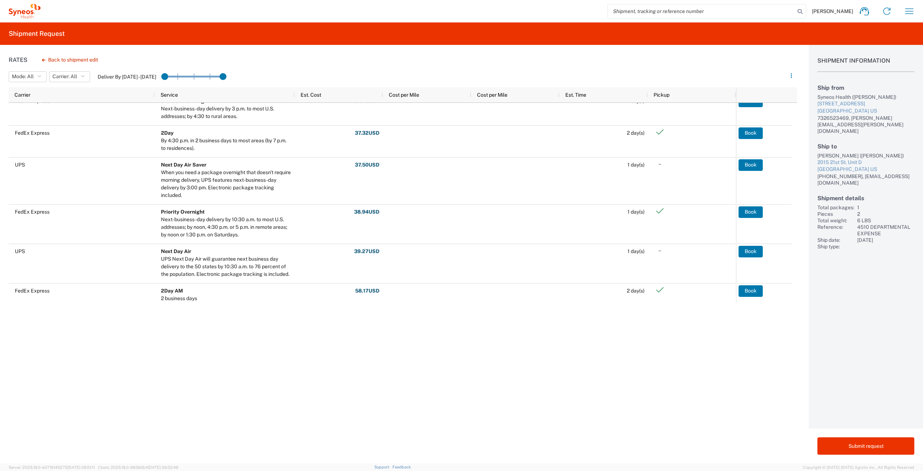
scroll to position [159, 0]
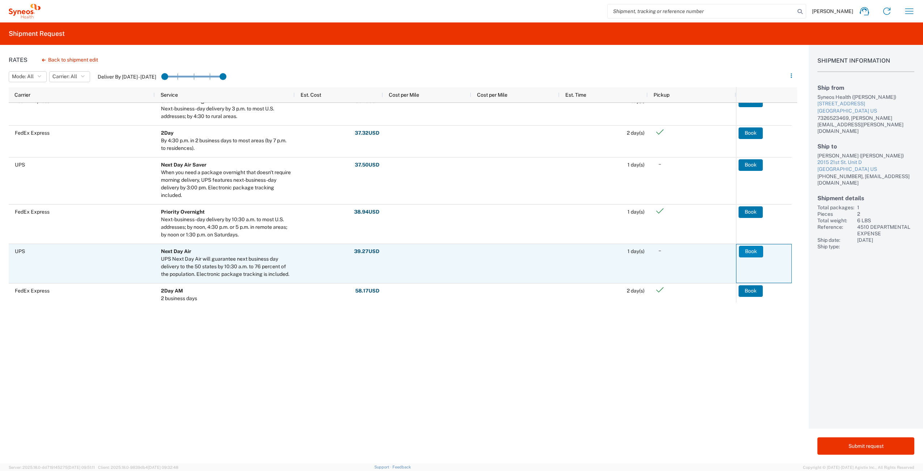
click at [749, 253] on button "Book" at bounding box center [751, 252] width 24 height 12
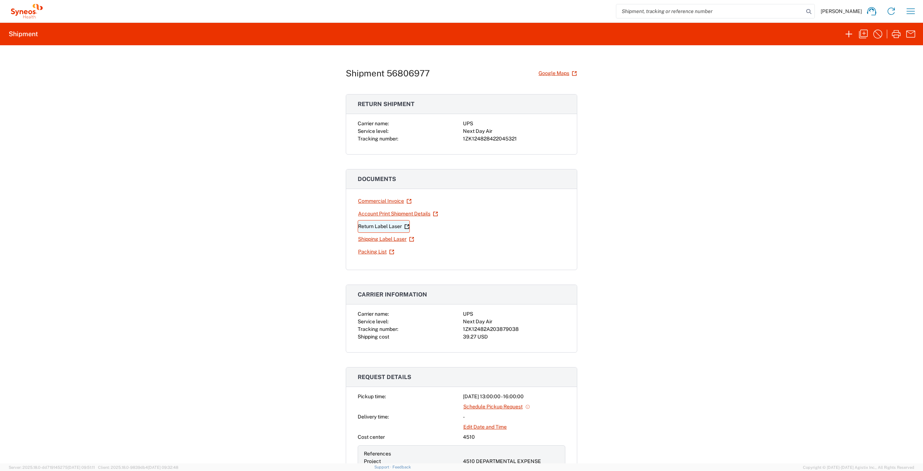
click at [386, 228] on link "Return Label Laser" at bounding box center [384, 226] width 52 height 13
click at [391, 240] on link "Shipping Label Laser" at bounding box center [386, 239] width 57 height 13
